Goal: Transaction & Acquisition: Purchase product/service

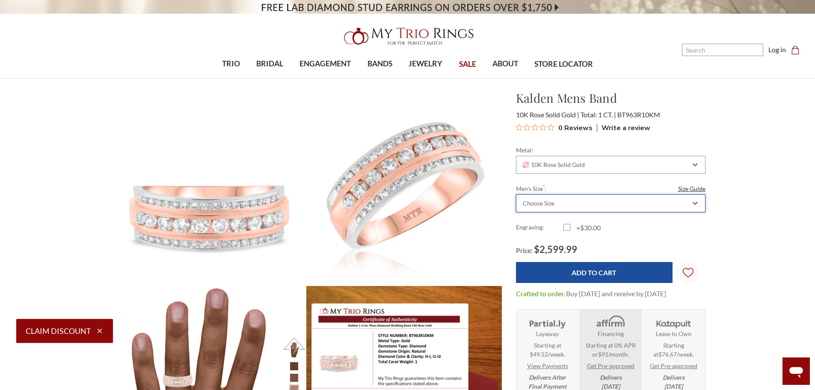
click at [605, 203] on div "Choose Size" at bounding box center [605, 203] width 169 height 7
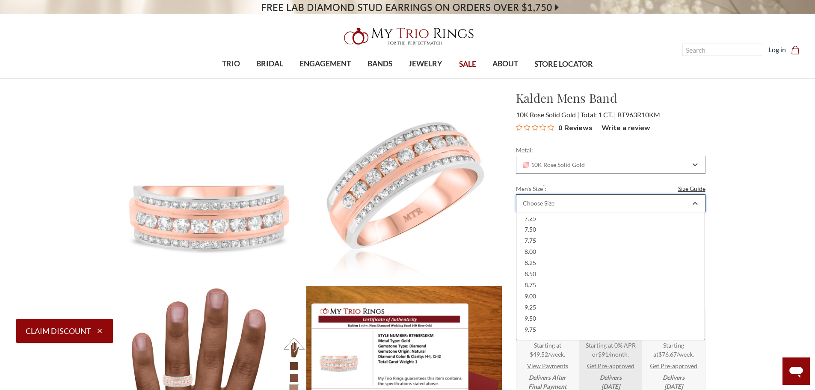
scroll to position [100, 0]
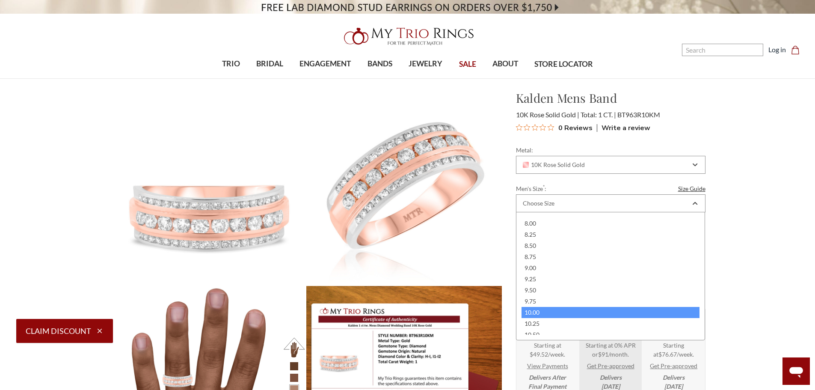
click at [544, 311] on div "10.00" at bounding box center [610, 312] width 178 height 11
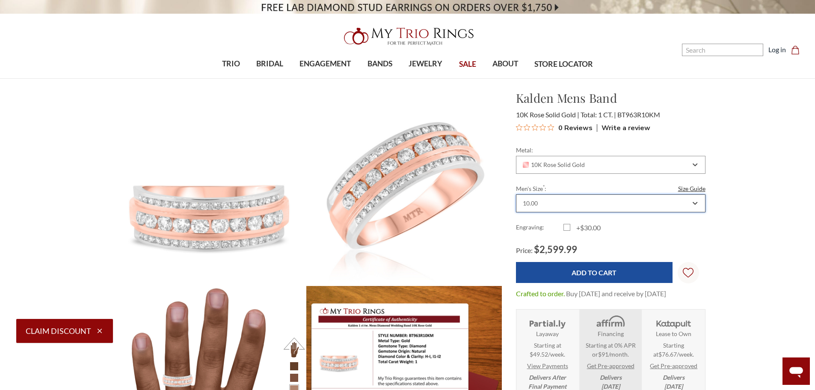
scroll to position [0, 0]
click at [568, 231] on label "+$30.00" at bounding box center [586, 227] width 47 height 10
click at [567, 229] on input "+$30.00" at bounding box center [567, 229] width 0 height 0
checkbox input "true"
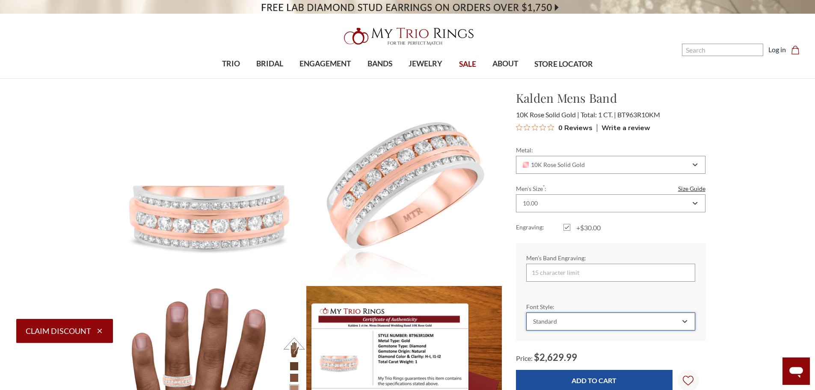
click at [562, 313] on div "Standard" at bounding box center [610, 321] width 169 height 18
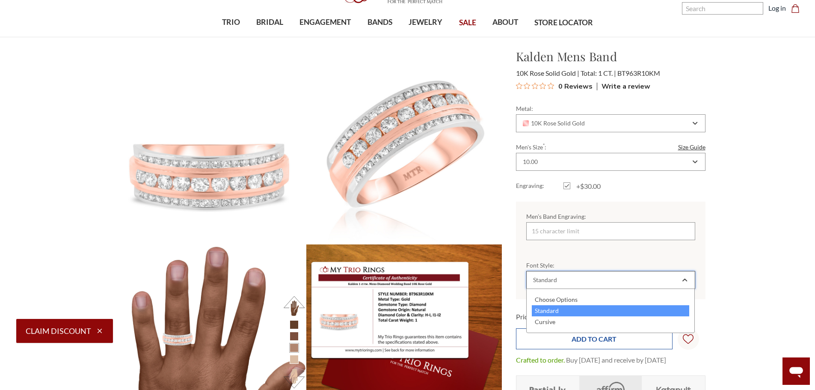
scroll to position [43, 0]
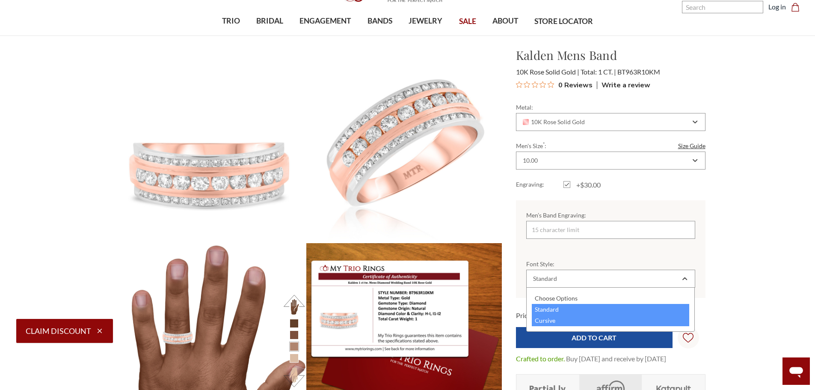
click at [563, 324] on div "Cursive" at bounding box center [611, 320] width 158 height 11
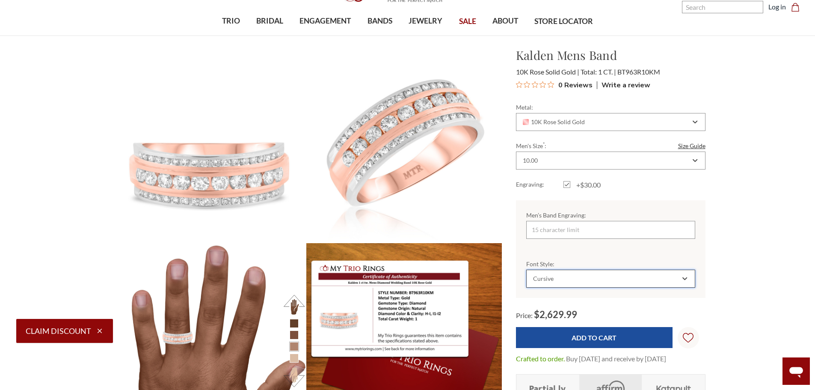
scroll to position [0, 0]
click at [553, 225] on input "Men’s Band Engraving:" at bounding box center [610, 230] width 169 height 18
type input "1"
type input "8"
type input "1"
